Goal: Information Seeking & Learning: Learn about a topic

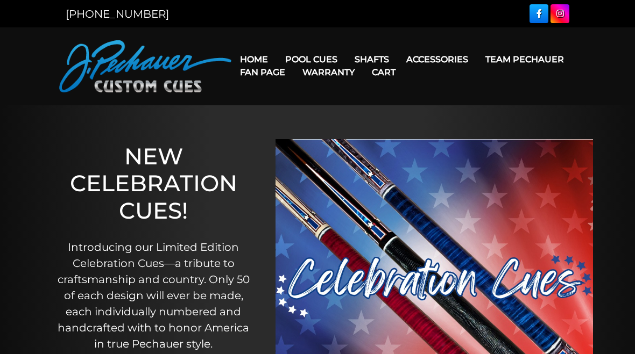
click at [477, 59] on link "Team Pechauer" at bounding box center [525, 59] width 96 height 27
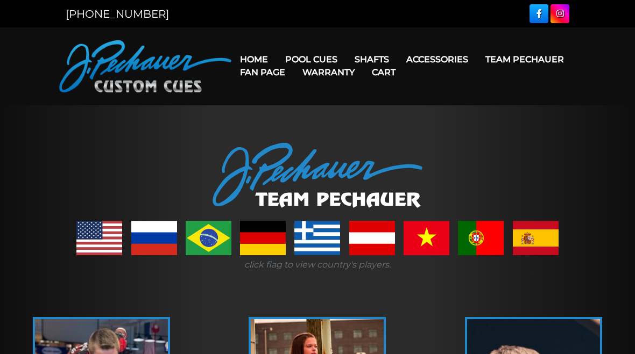
click at [343, 113] on link "Pro Series (R) – NEW" at bounding box center [344, 105] width 132 height 15
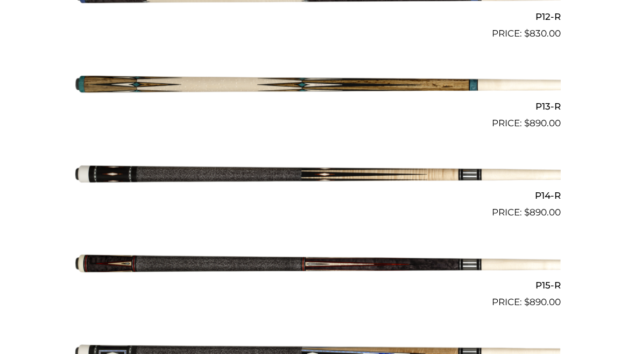
scroll to position [1380, 0]
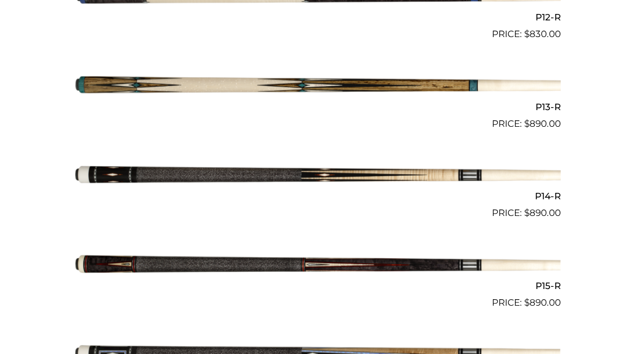
click at [542, 183] on img at bounding box center [317, 176] width 486 height 81
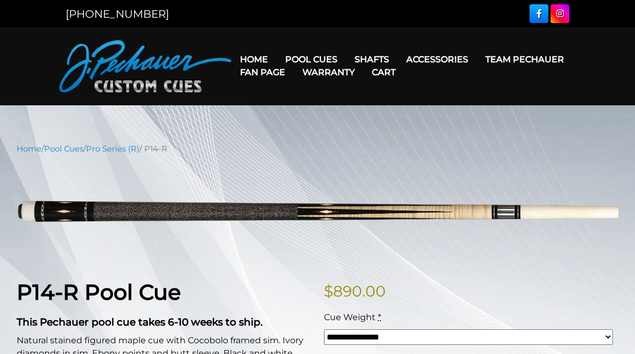
click at [477, 60] on link "Team Pechauer" at bounding box center [525, 59] width 96 height 27
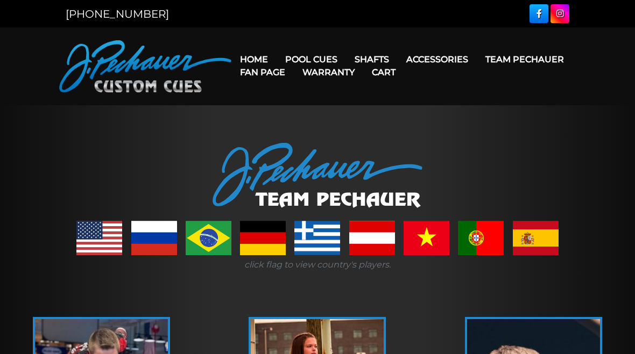
click at [346, 97] on link "JP Series (T) – NEW" at bounding box center [344, 89] width 132 height 15
